Goal: Information Seeking & Learning: Learn about a topic

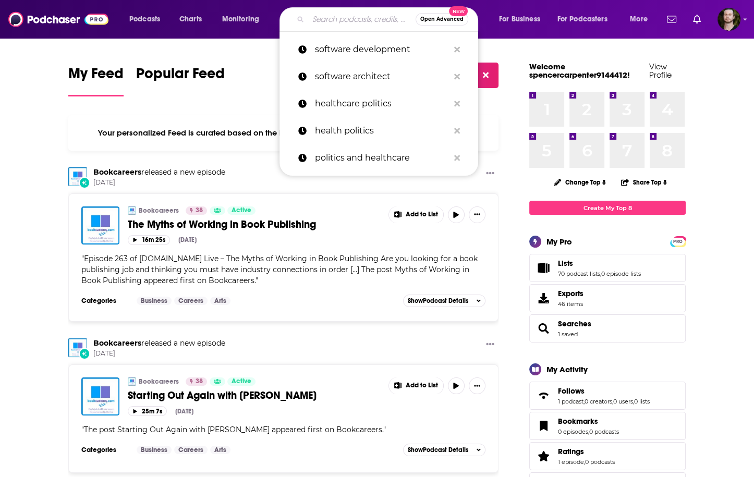
click at [327, 22] on input "Search podcasts, credits, & more..." at bounding box center [361, 19] width 107 height 17
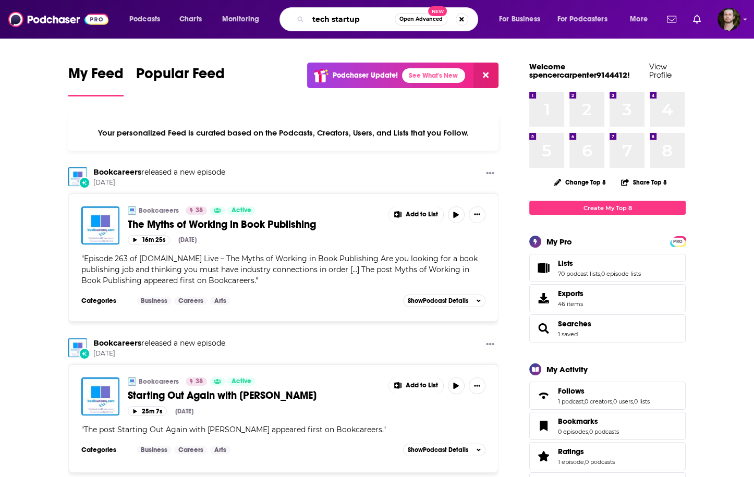
type input "tech startup"
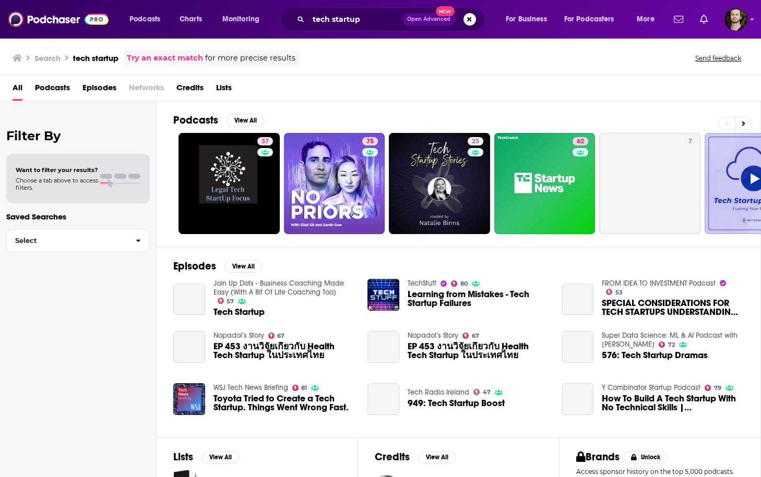
click at [62, 83] on span "Podcasts" at bounding box center [52, 89] width 35 height 21
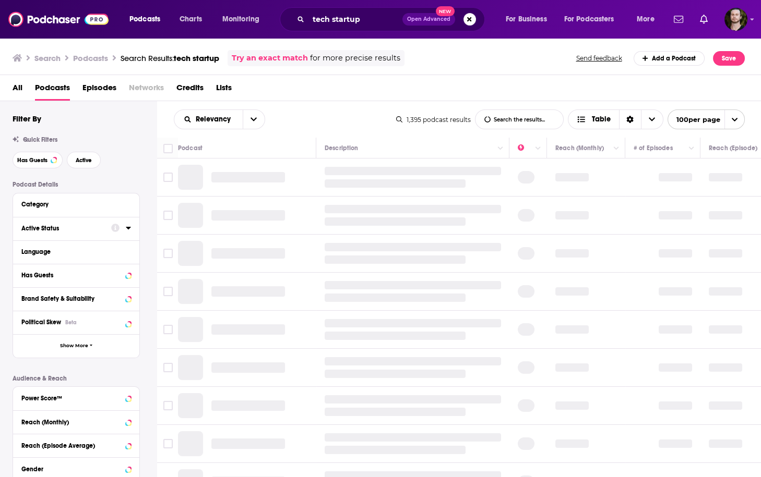
click at [127, 225] on icon at bounding box center [128, 228] width 5 height 8
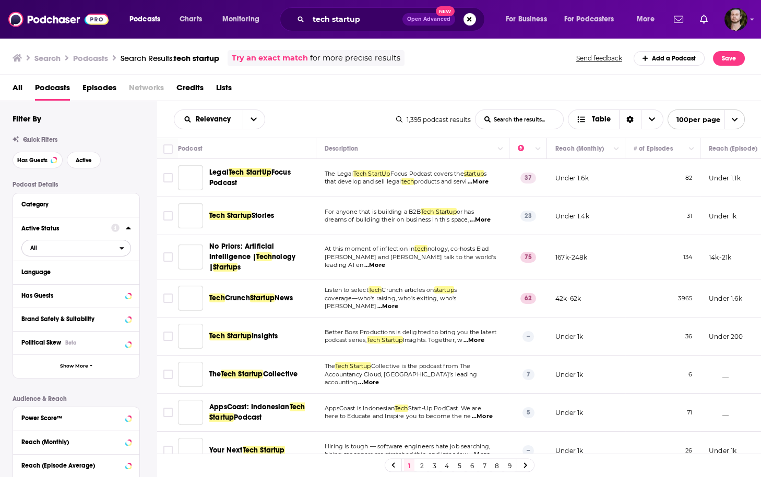
click at [111, 251] on span "All" at bounding box center [71, 248] width 98 height 14
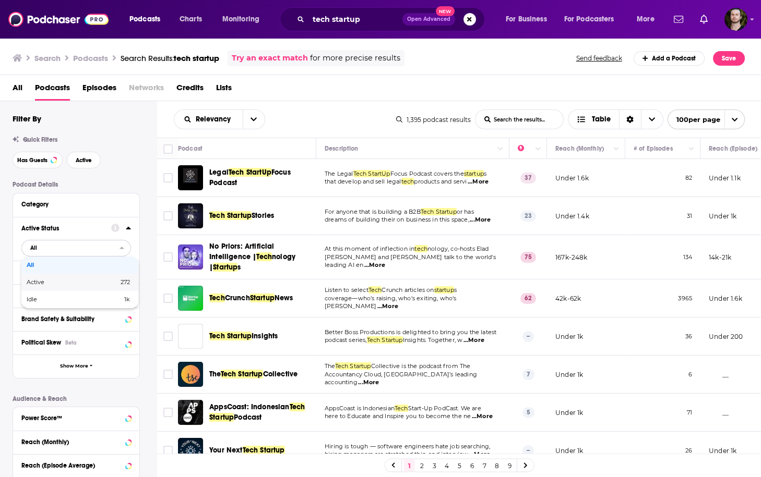
drag, startPoint x: 93, startPoint y: 276, endPoint x: 121, endPoint y: 326, distance: 56.8
click at [93, 277] on div "Active 272" at bounding box center [79, 282] width 117 height 17
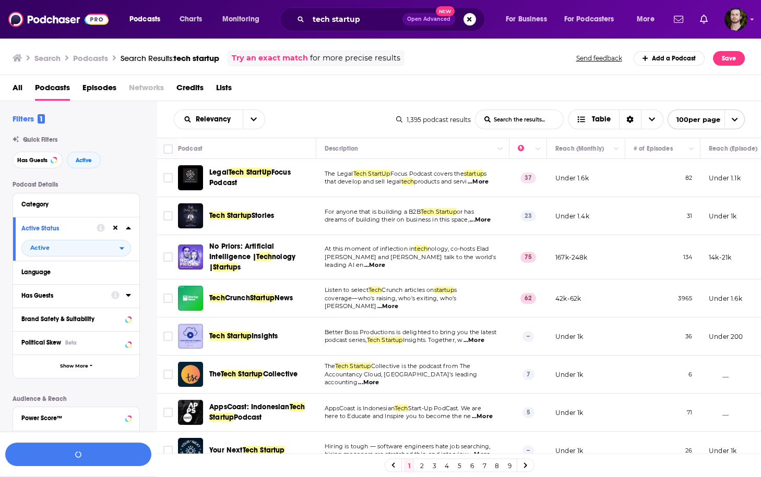
click at [126, 297] on icon at bounding box center [128, 295] width 5 height 8
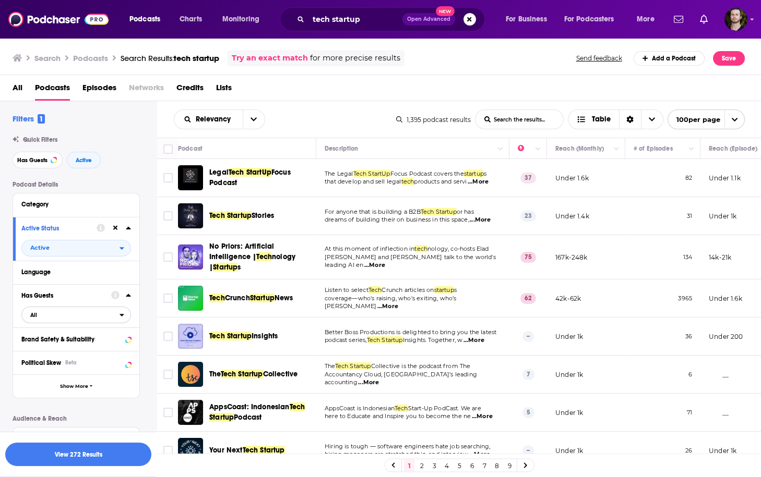
click at [103, 315] on span "All" at bounding box center [71, 315] width 98 height 14
click at [105, 350] on span "496" at bounding box center [108, 349] width 43 height 6
